Goal: Information Seeking & Learning: Compare options

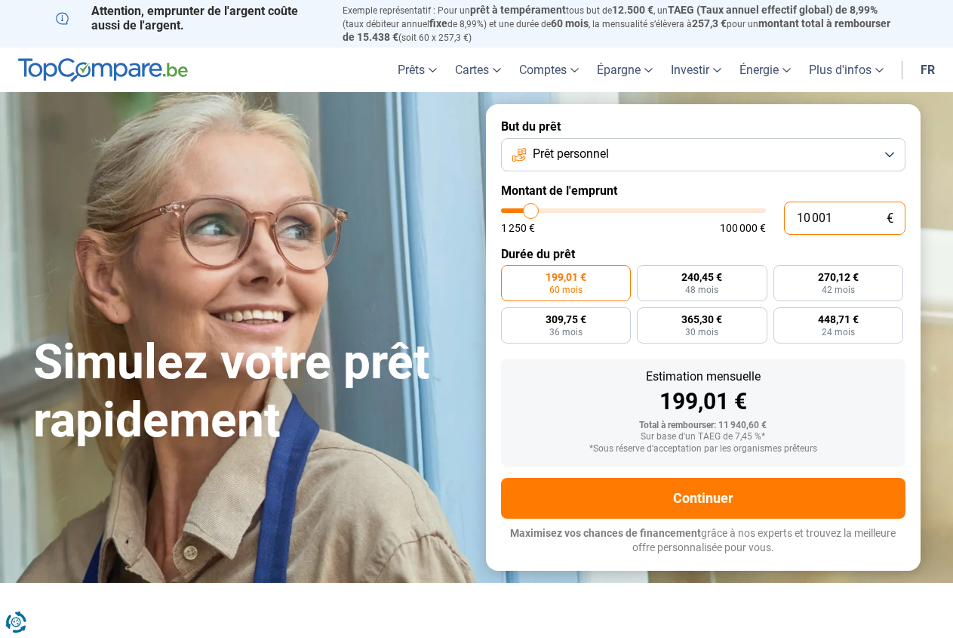
click at [850, 220] on input "10 001" at bounding box center [844, 217] width 121 height 33
type input "8 500"
type input "8500"
radio input "true"
type input "9 000"
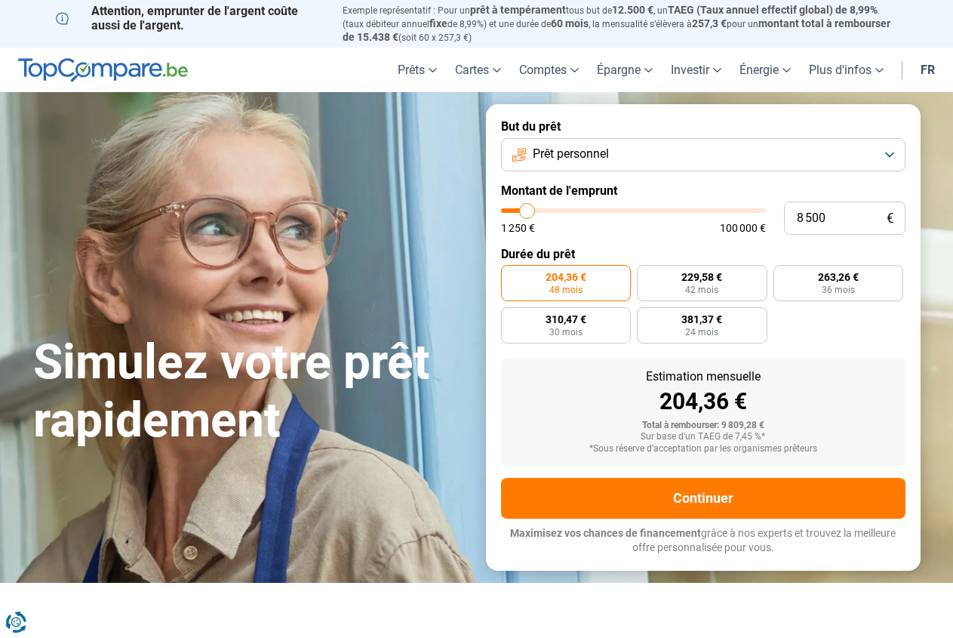
type input "9000"
type input "9 250"
type input "9250"
type input "12 250"
type input "12250"
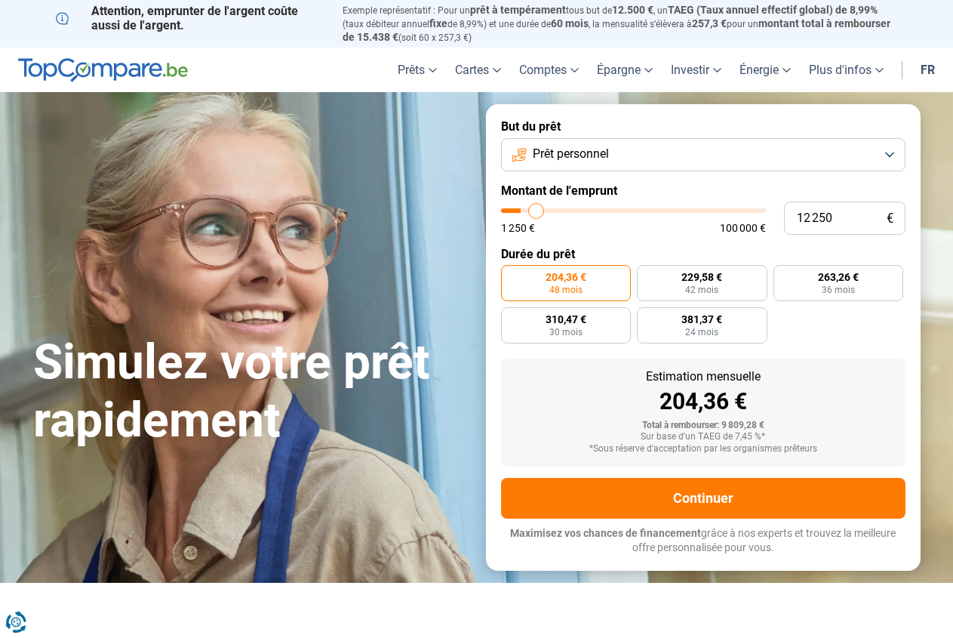
type input "14 500"
type input "14500"
type input "16 500"
type input "16500"
type input "18 250"
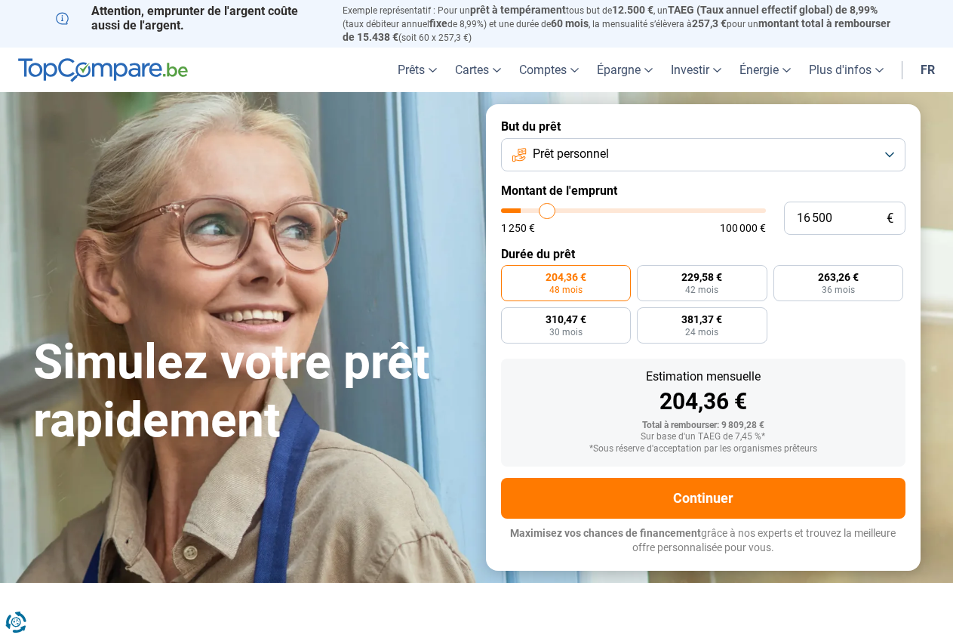
type input "18250"
type input "19 000"
type input "19000"
type input "19 500"
type input "19500"
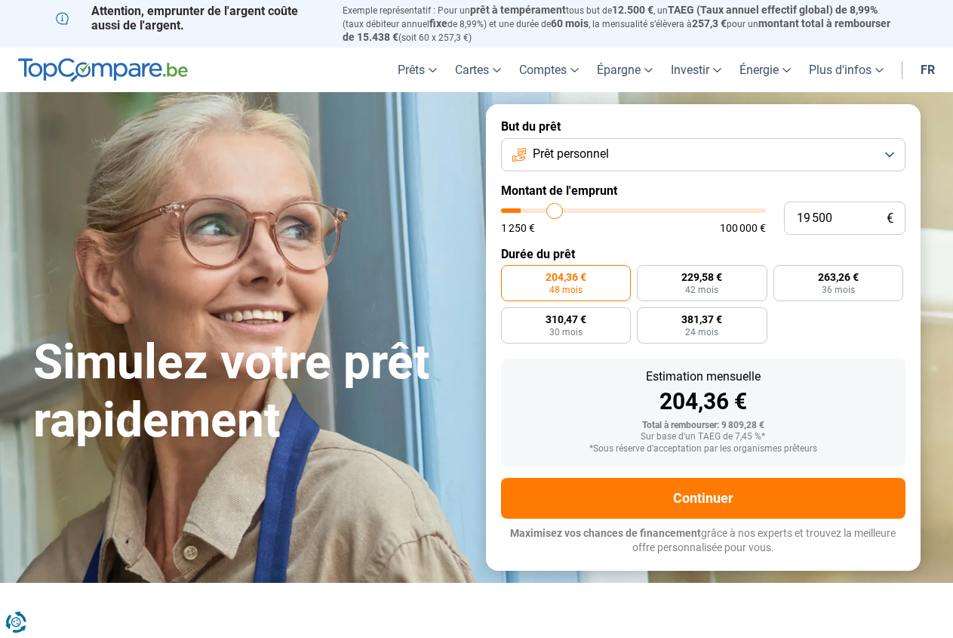
type input "20 750"
type input "20750"
type input "21 250"
type input "21250"
type input "21 750"
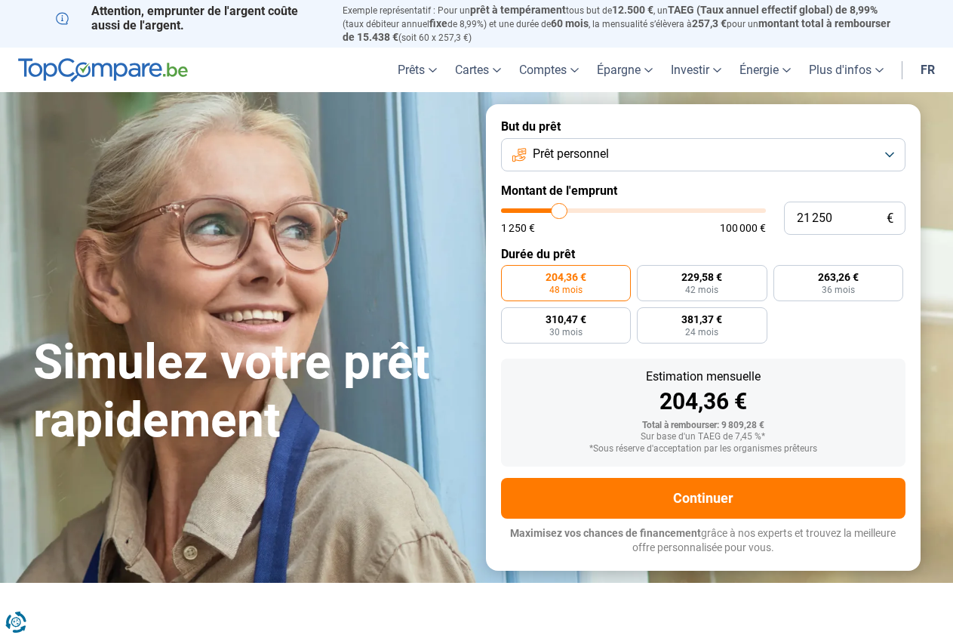
type input "21750"
type input "22 250"
type input "22250"
type input "21 750"
type input "21750"
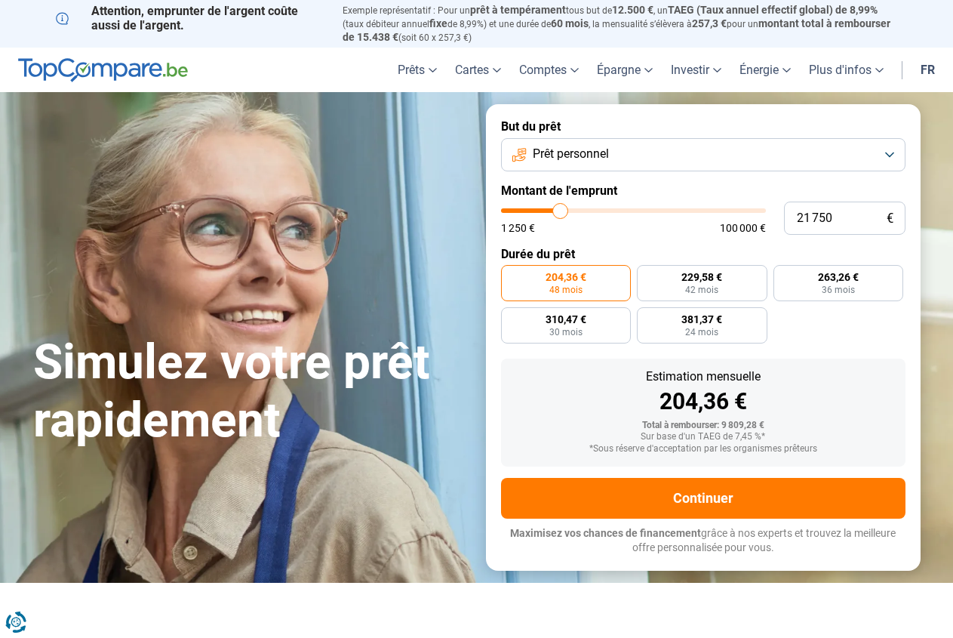
type input "21 250"
type input "21250"
type input "19 750"
type input "19750"
type input "18 250"
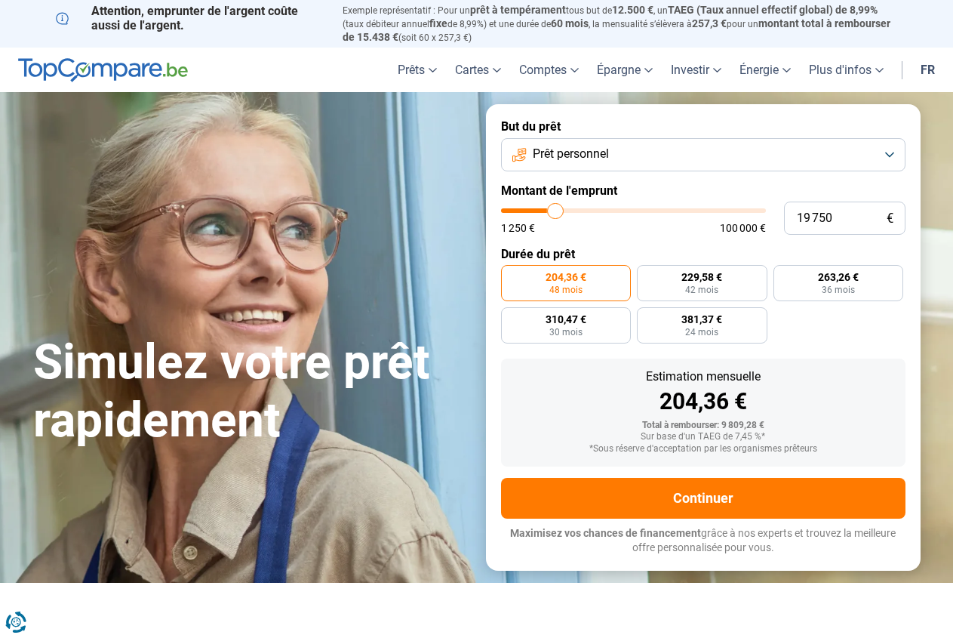
type input "18250"
type input "16 750"
type input "16750"
type input "11 750"
type input "11750"
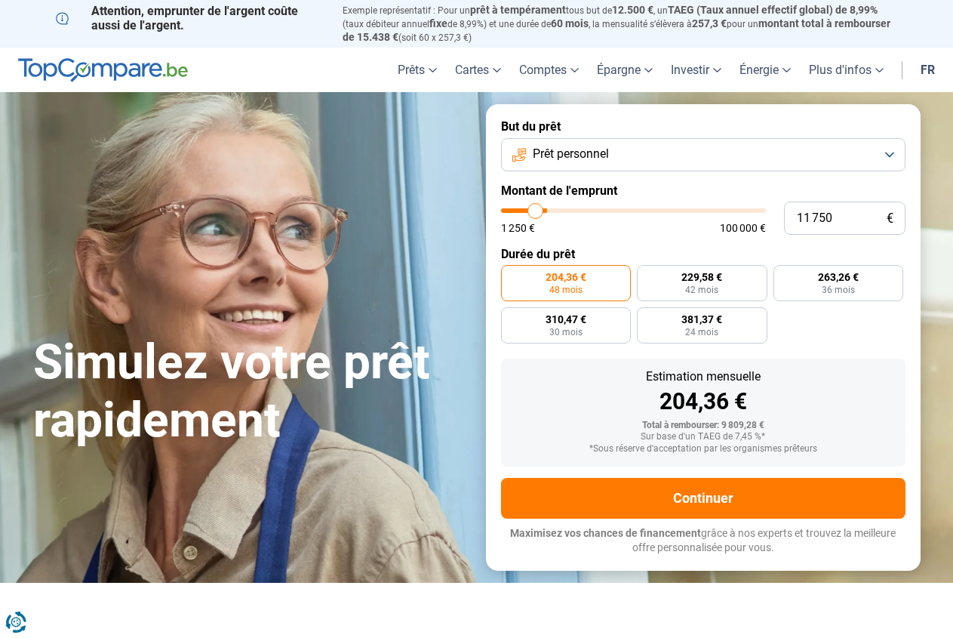
type input "9 000"
type input "9000"
type input "7 750"
type input "7750"
type input "7 500"
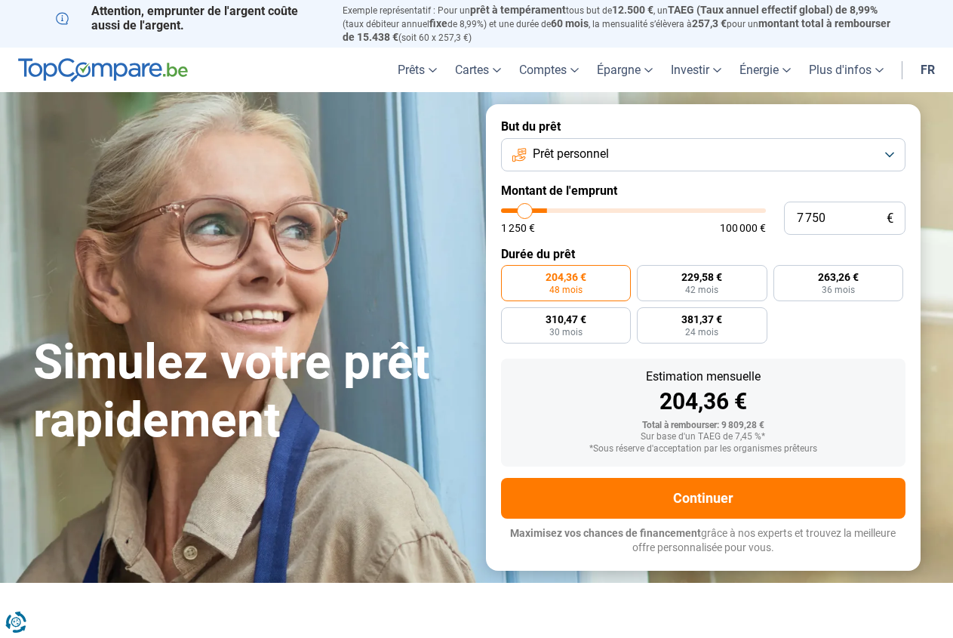
type input "7500"
type input "7 000"
type input "7000"
type input "6 500"
type input "6500"
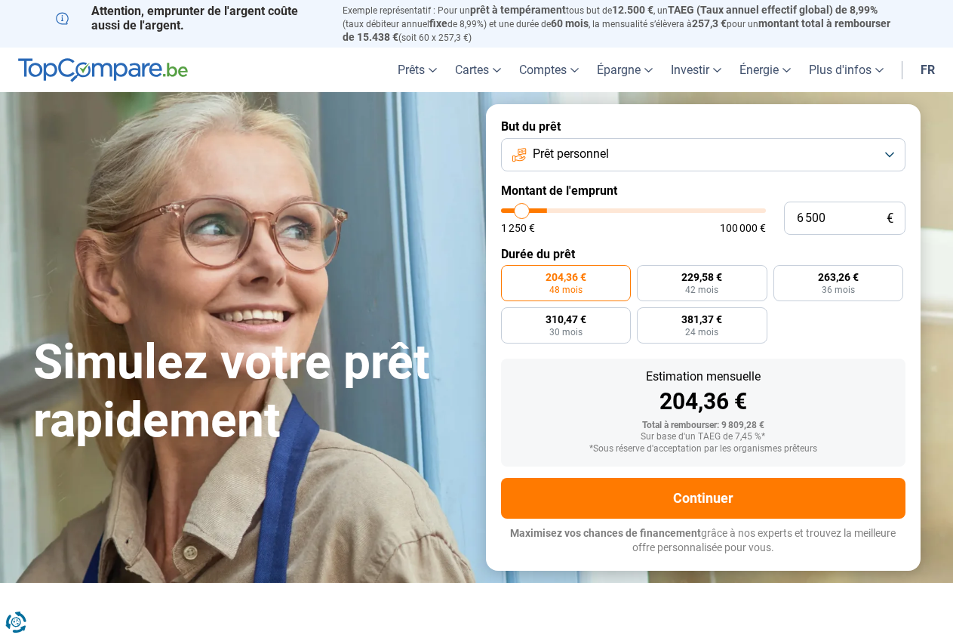
type input "6 250"
type input "6250"
type input "6 000"
type input "6000"
type input "5 500"
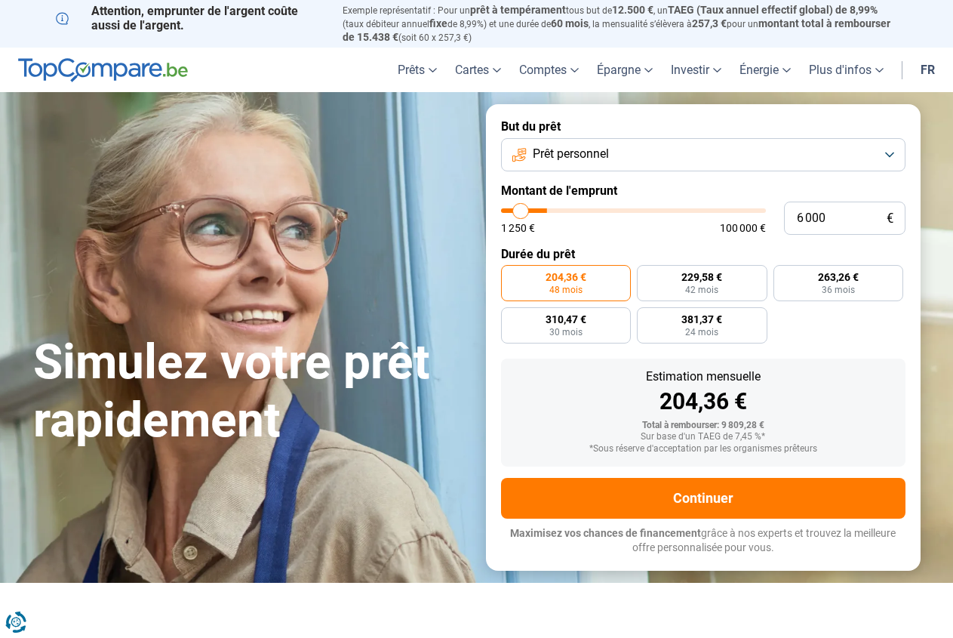
type input "5500"
type input "5 000"
type input "5000"
type input "4 250"
type input "4250"
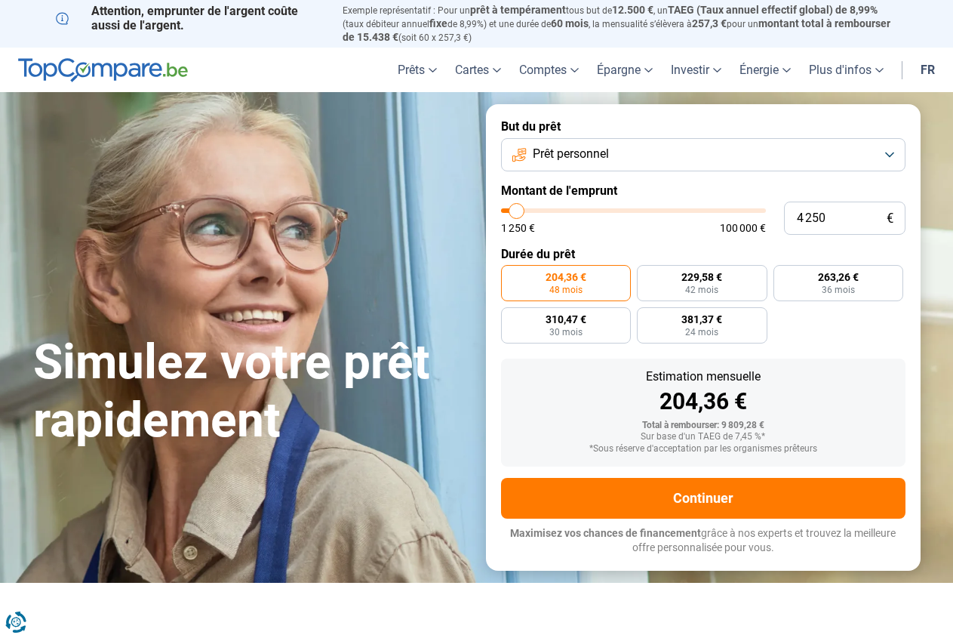
type input "4 000"
type input "4000"
type input "3 500"
type input "3500"
type input "3 250"
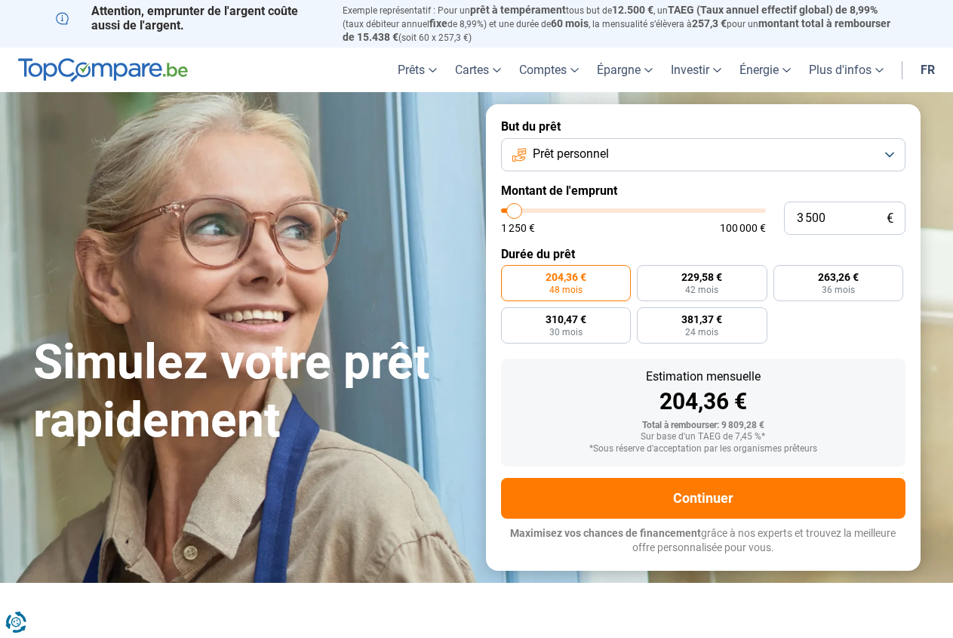
type input "3250"
type input "3 000"
type input "3000"
type input "2 750"
type input "2750"
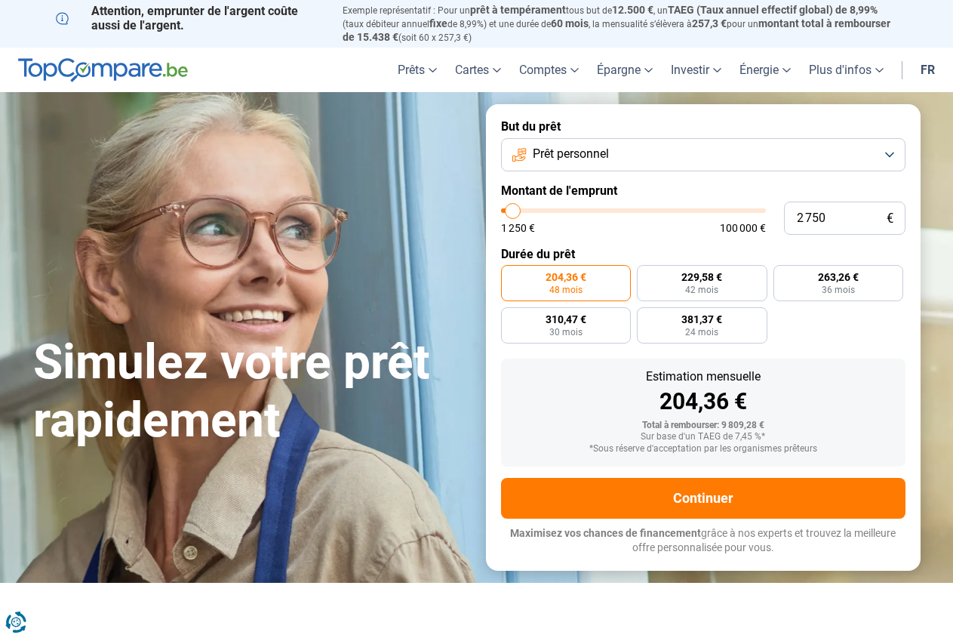
type input "2 500"
type input "2500"
type input "1 750"
type input "1750"
type input "1 500"
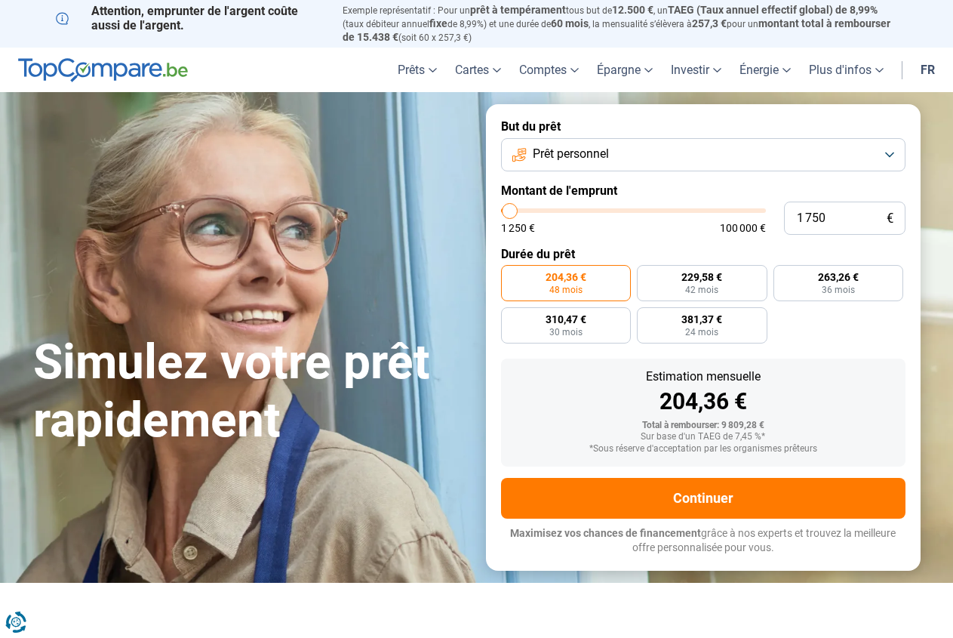
type input "1500"
type input "1 250"
type input "1250"
type input "1 750"
type input "1750"
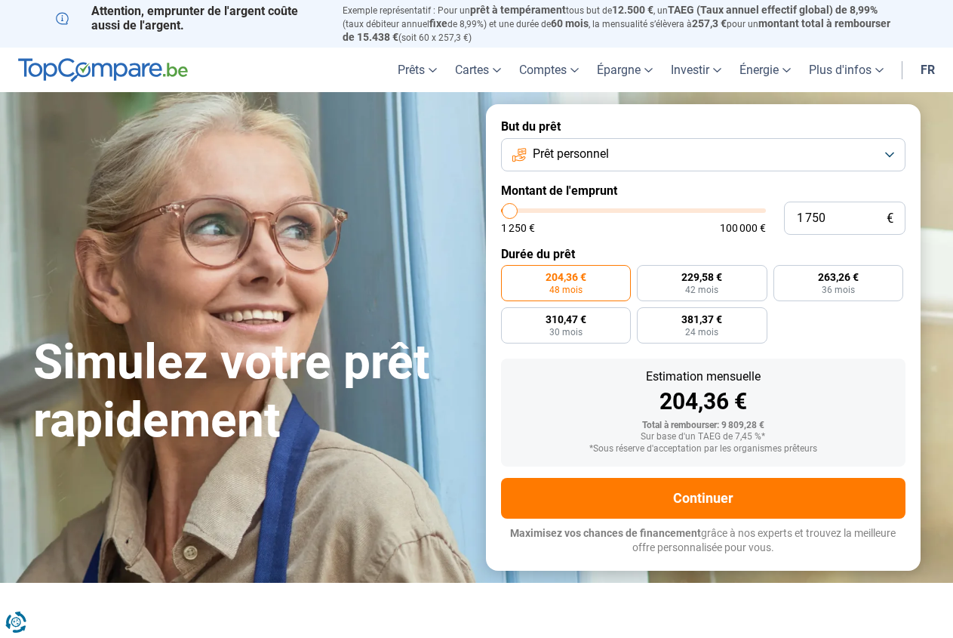
type input "2 000"
type input "2000"
type input "2 750"
type input "2750"
type input "3 000"
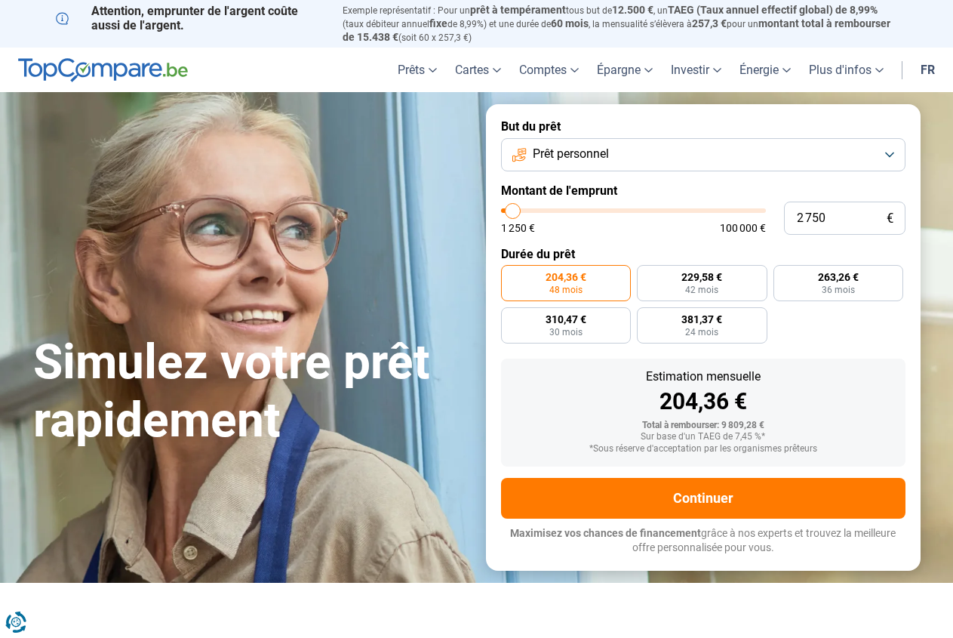
type input "3000"
type input "3 250"
type input "3250"
type input "3 500"
type input "3500"
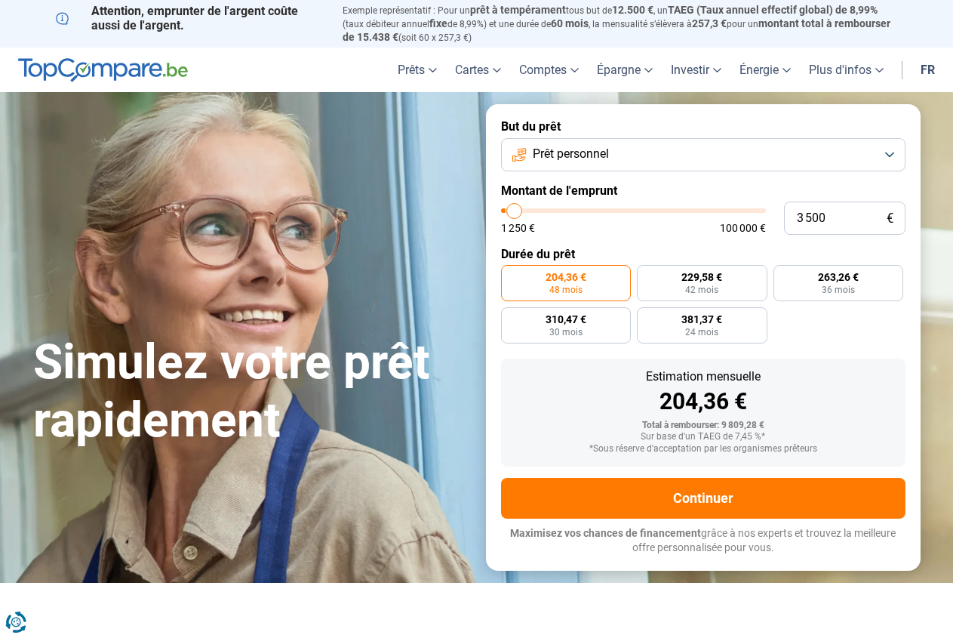
type input "4 000"
type input "4000"
type input "4 250"
type input "4250"
type input "4 500"
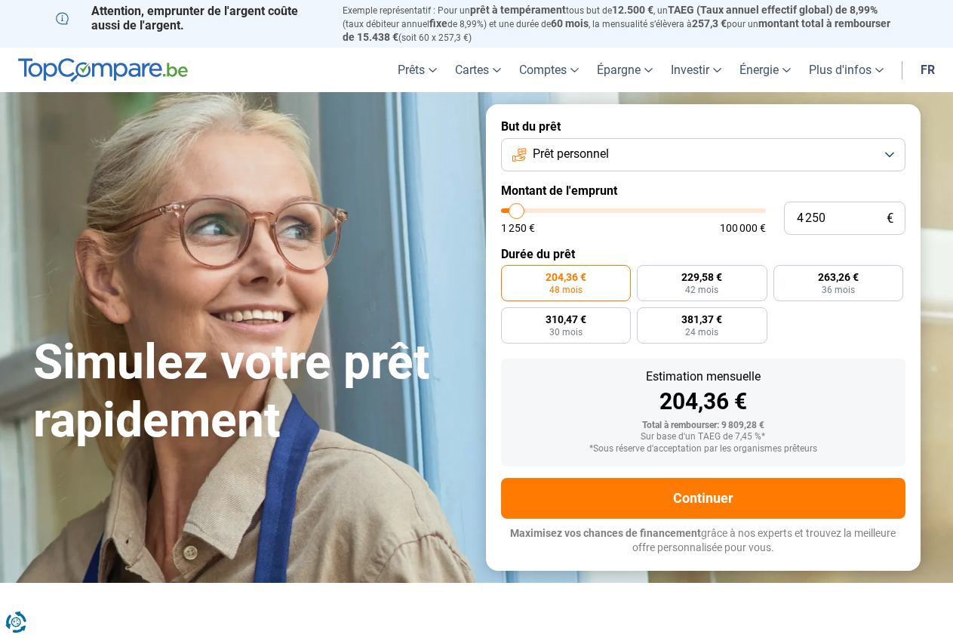
type input "4500"
type input "4 750"
type input "4750"
type input "5 500"
type input "5500"
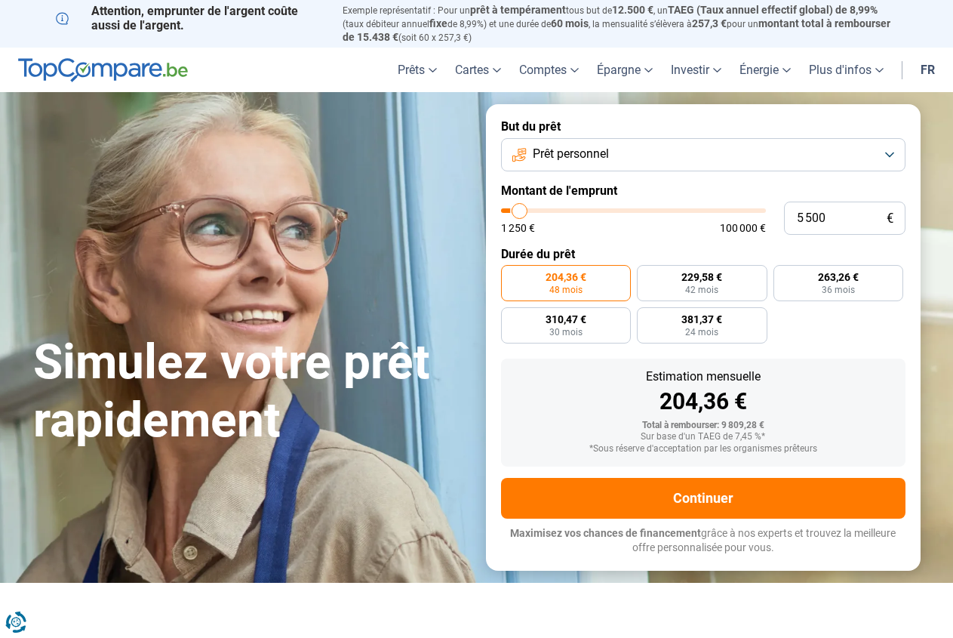
type input "5 750"
type input "5750"
type input "6 000"
type input "6000"
type input "6 250"
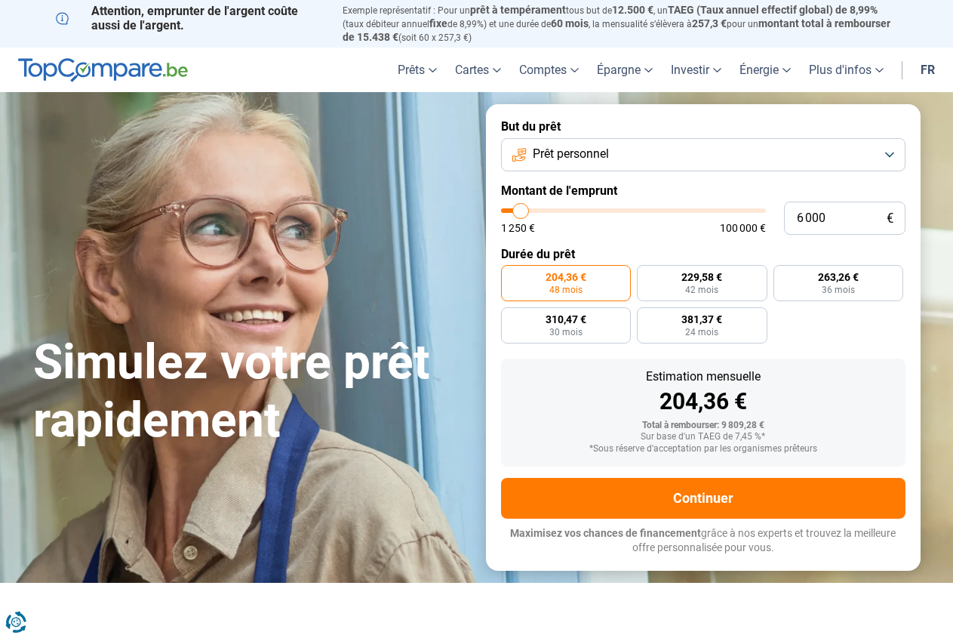
type input "6250"
type input "6 500"
type input "6500"
type input "7 250"
type input "7250"
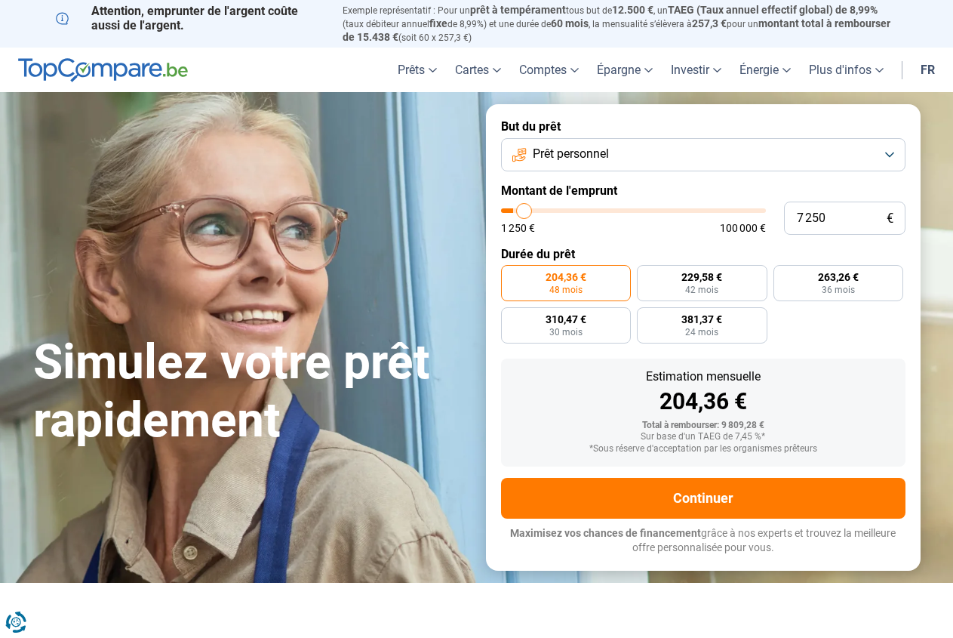
type input "7 500"
type input "7500"
type input "7 250"
type input "7250"
type input "7 000"
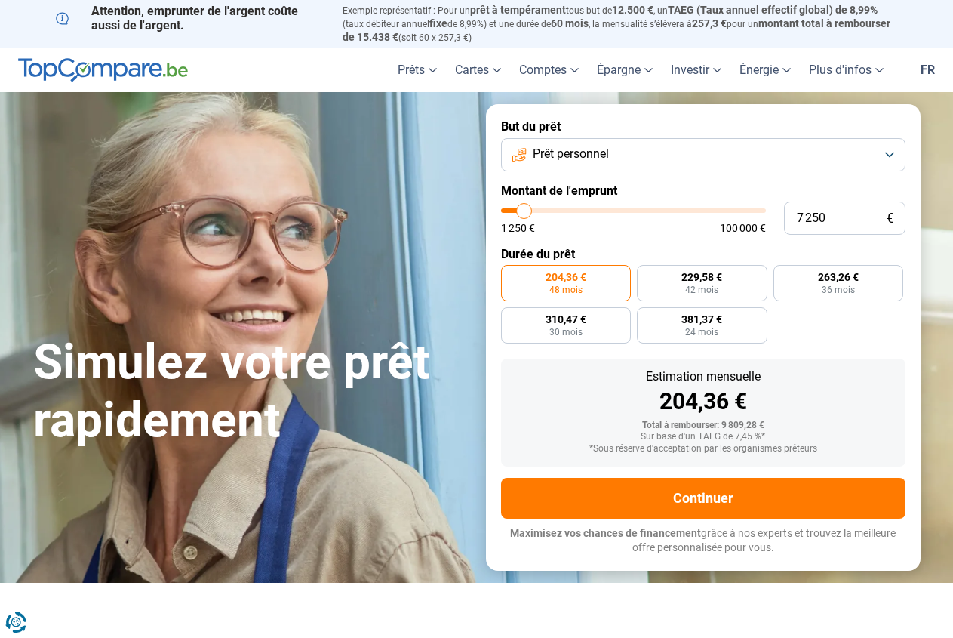
type input "7000"
type input "6 500"
type input "6500"
type input "6 250"
type input "6250"
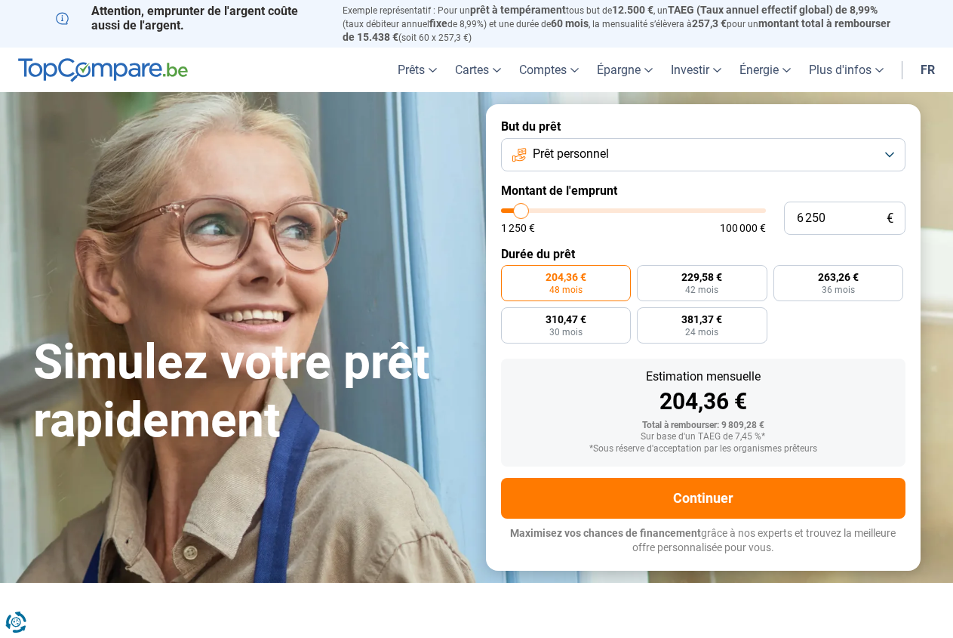
type input "6 000"
type input "6000"
type input "5 750"
type input "5750"
type input "5 000"
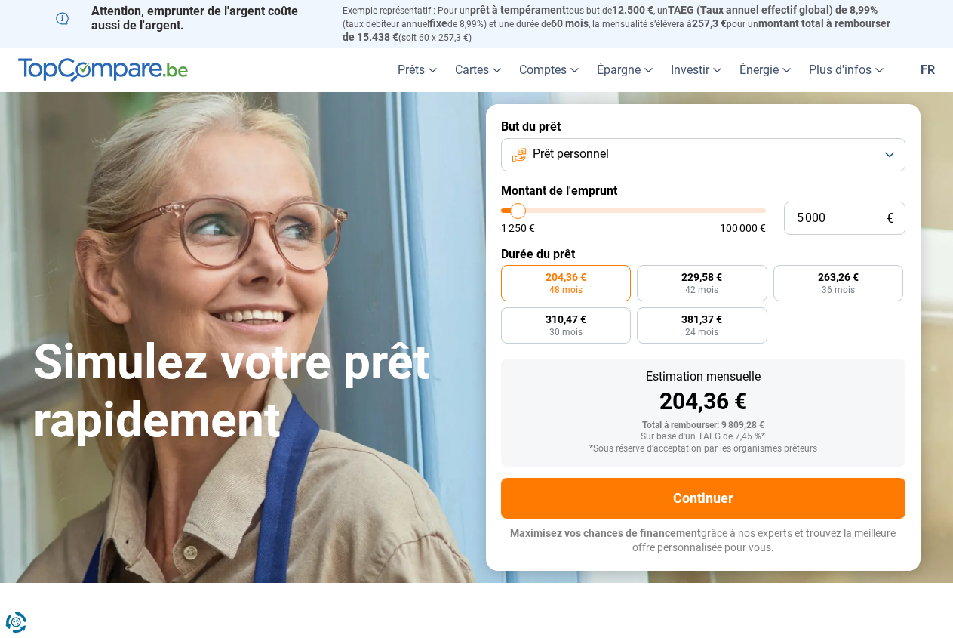
drag, startPoint x: 527, startPoint y: 211, endPoint x: 518, endPoint y: 207, distance: 9.1
type input "5000"
click at [518, 208] on input "range" at bounding box center [633, 210] width 265 height 5
radio input "true"
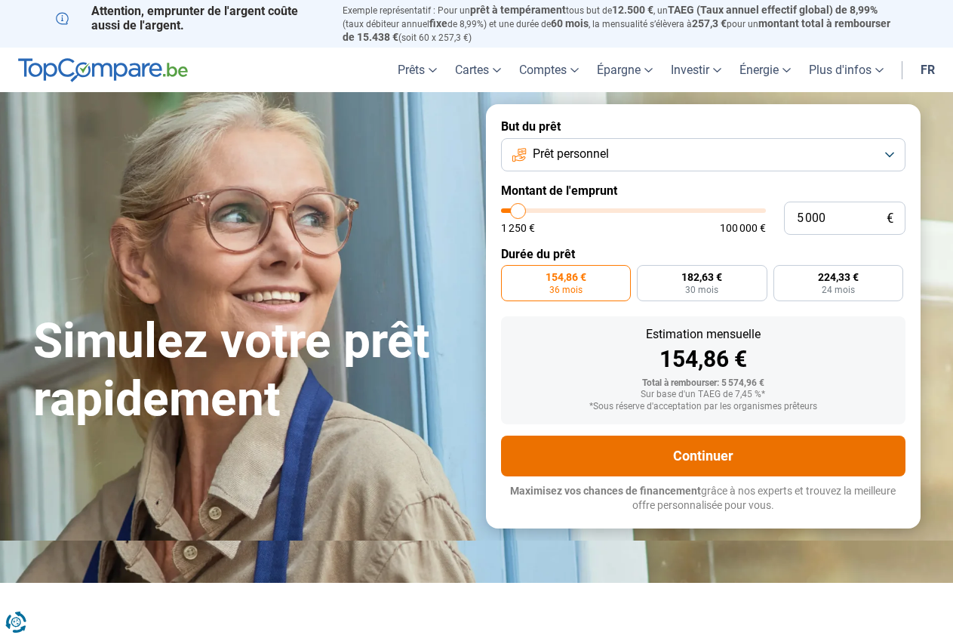
click at [708, 457] on button "Continuer" at bounding box center [703, 455] width 404 height 41
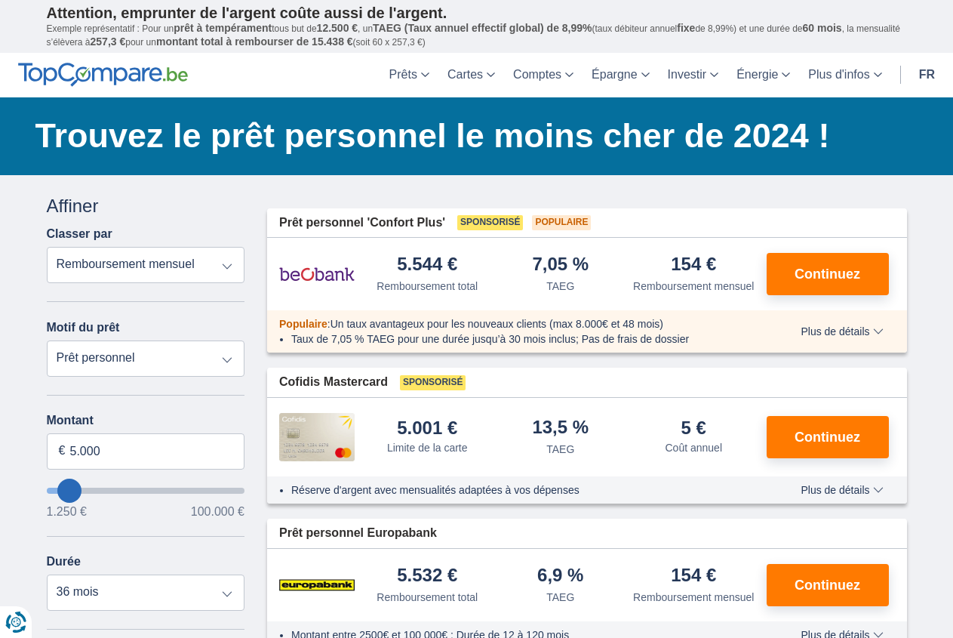
click at [865, 334] on span "Plus de détails" at bounding box center [842, 331] width 82 height 11
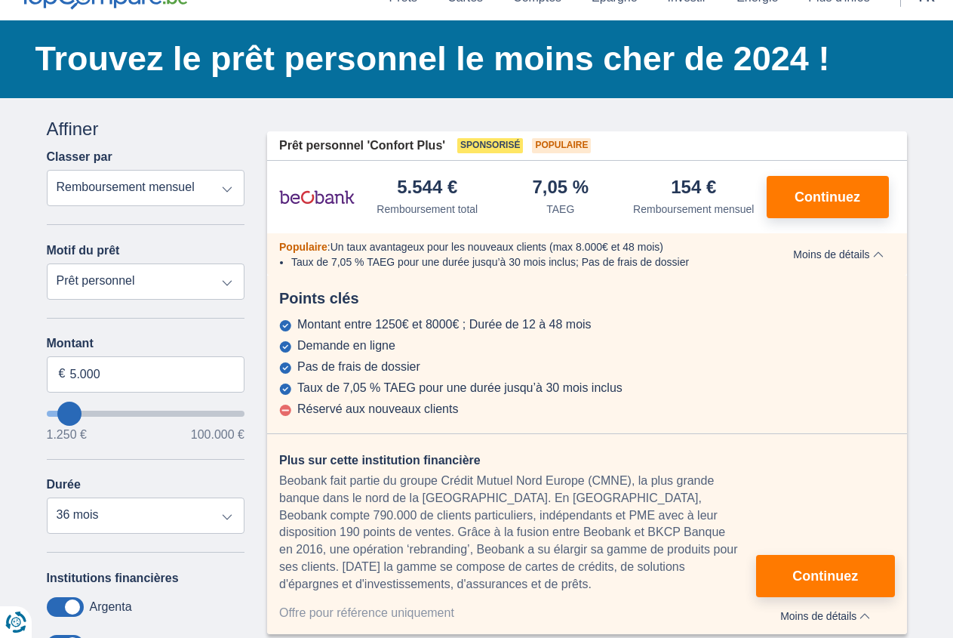
scroll to position [206, 0]
